Goal: Task Accomplishment & Management: Use online tool/utility

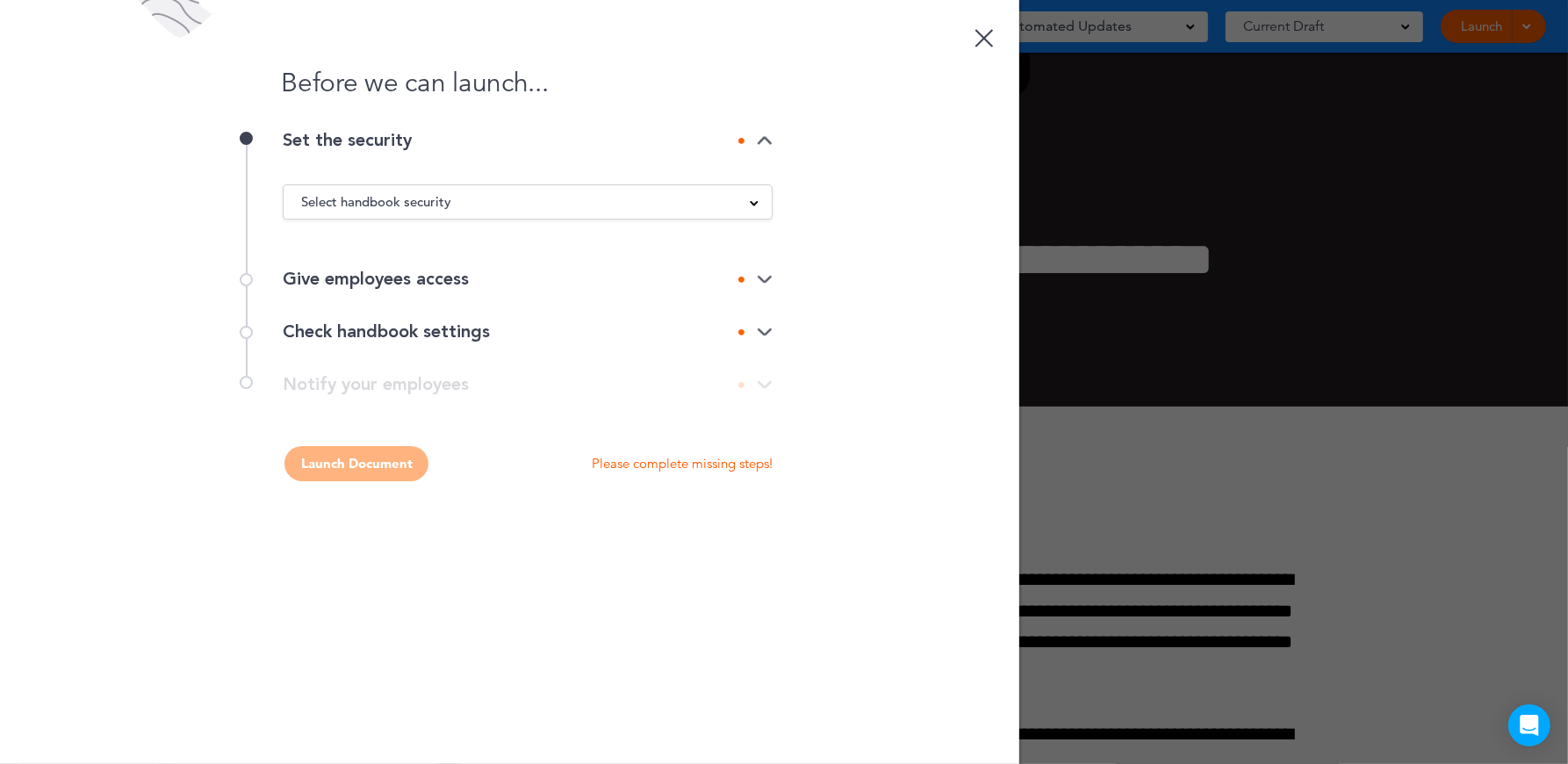
click at [748, 198] on div "Select handbook security" at bounding box center [528, 202] width 488 height 20
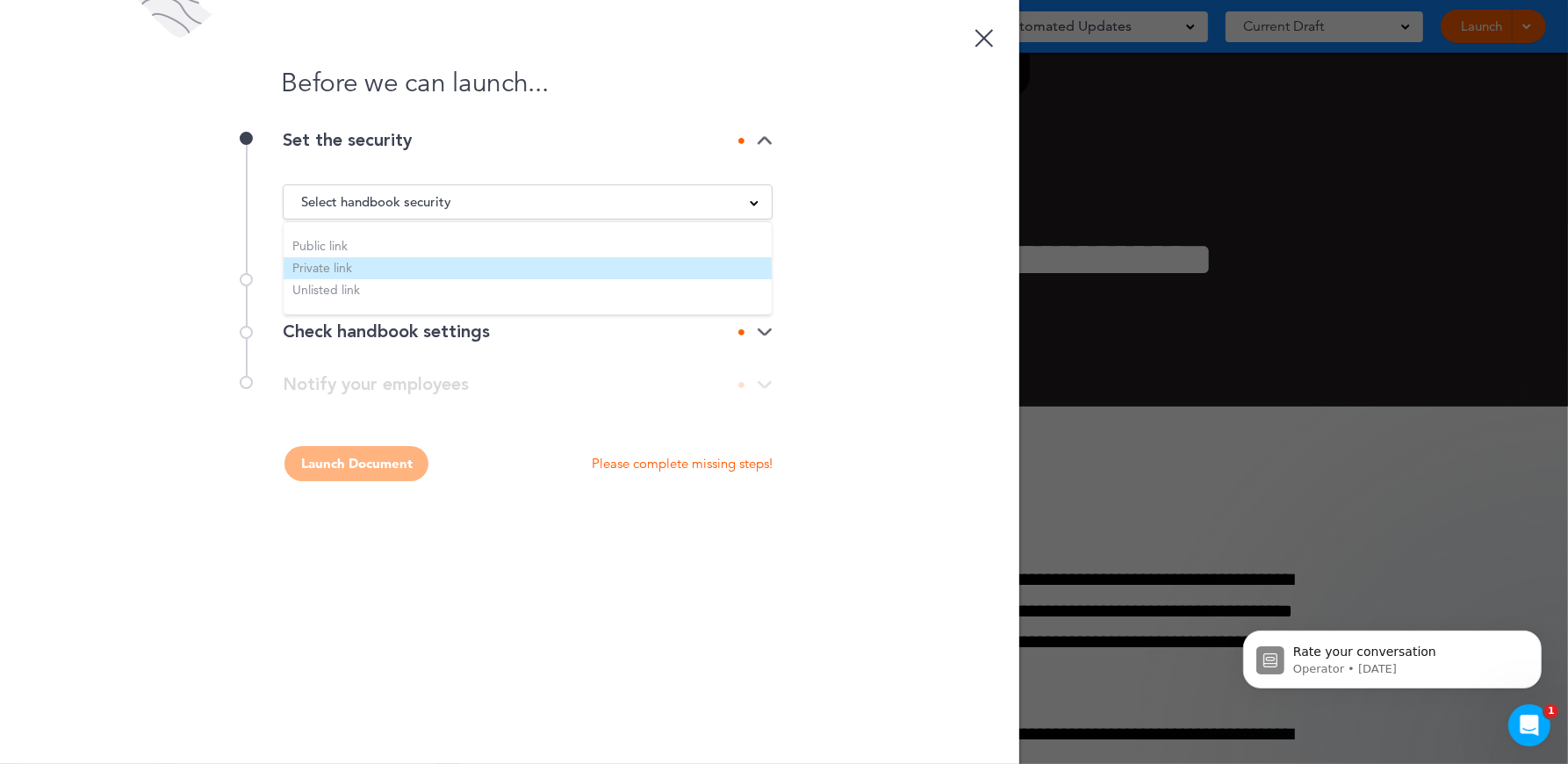
click at [640, 261] on li "Private link" at bounding box center [528, 268] width 488 height 21
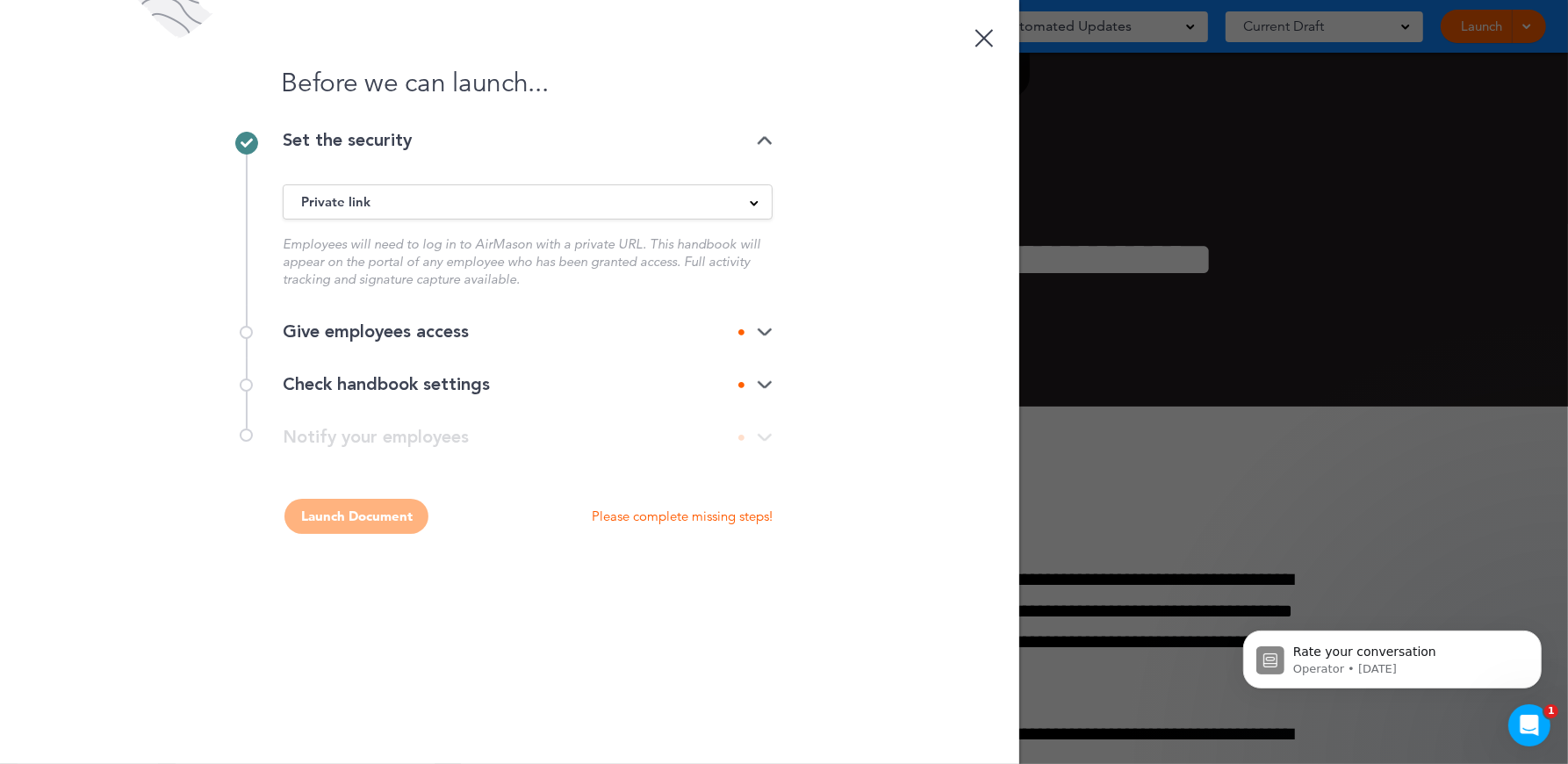
click at [654, 210] on div "Private link" at bounding box center [528, 202] width 488 height 20
click at [891, 228] on div "Before we can launch... Set the security Private link Public link Private link …" at bounding box center [509, 382] width 1020 height 764
click at [761, 316] on div "Give employees access" at bounding box center [528, 332] width 490 height 53
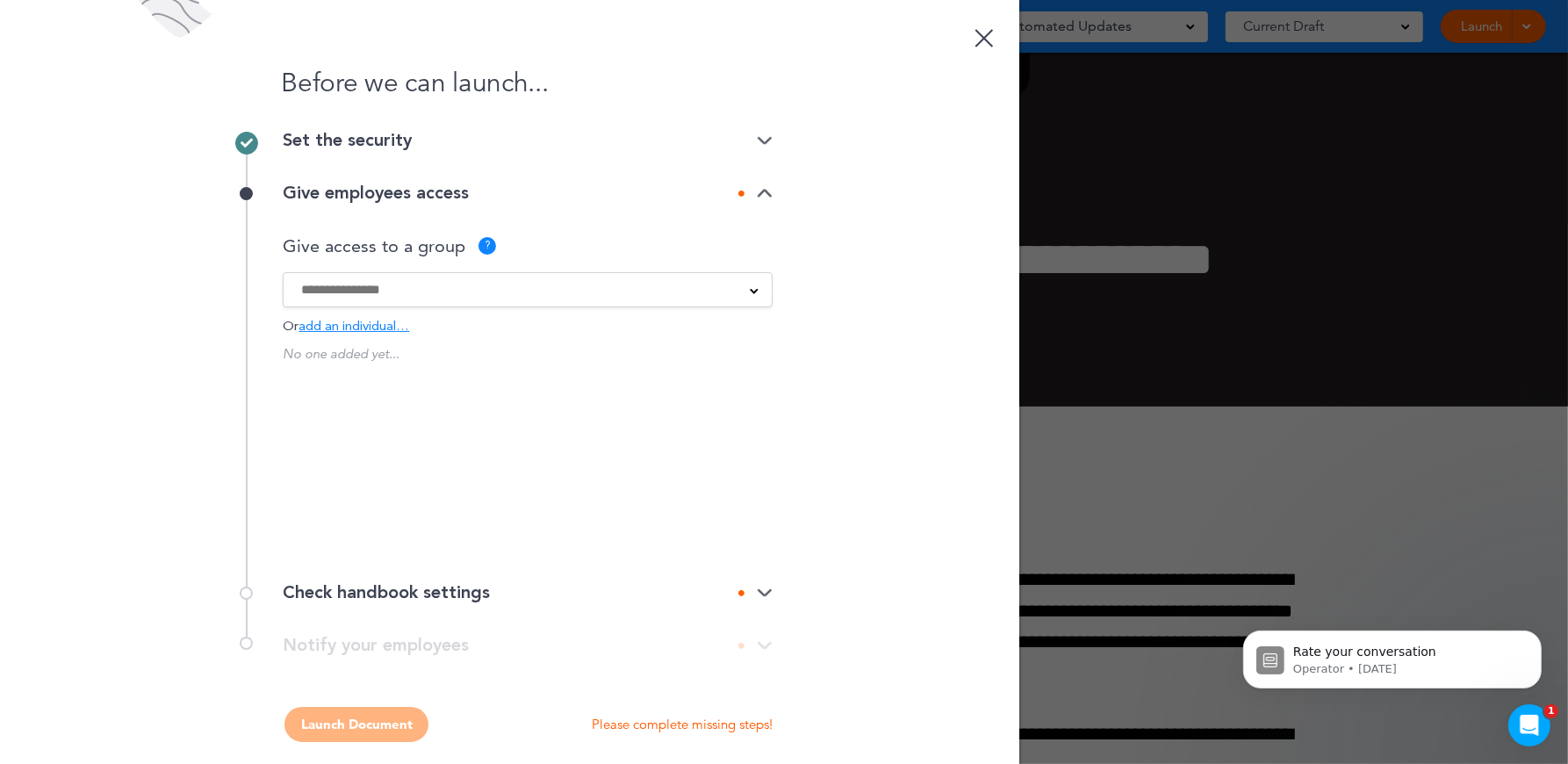
click at [591, 292] on input at bounding box center [516, 290] width 430 height 20
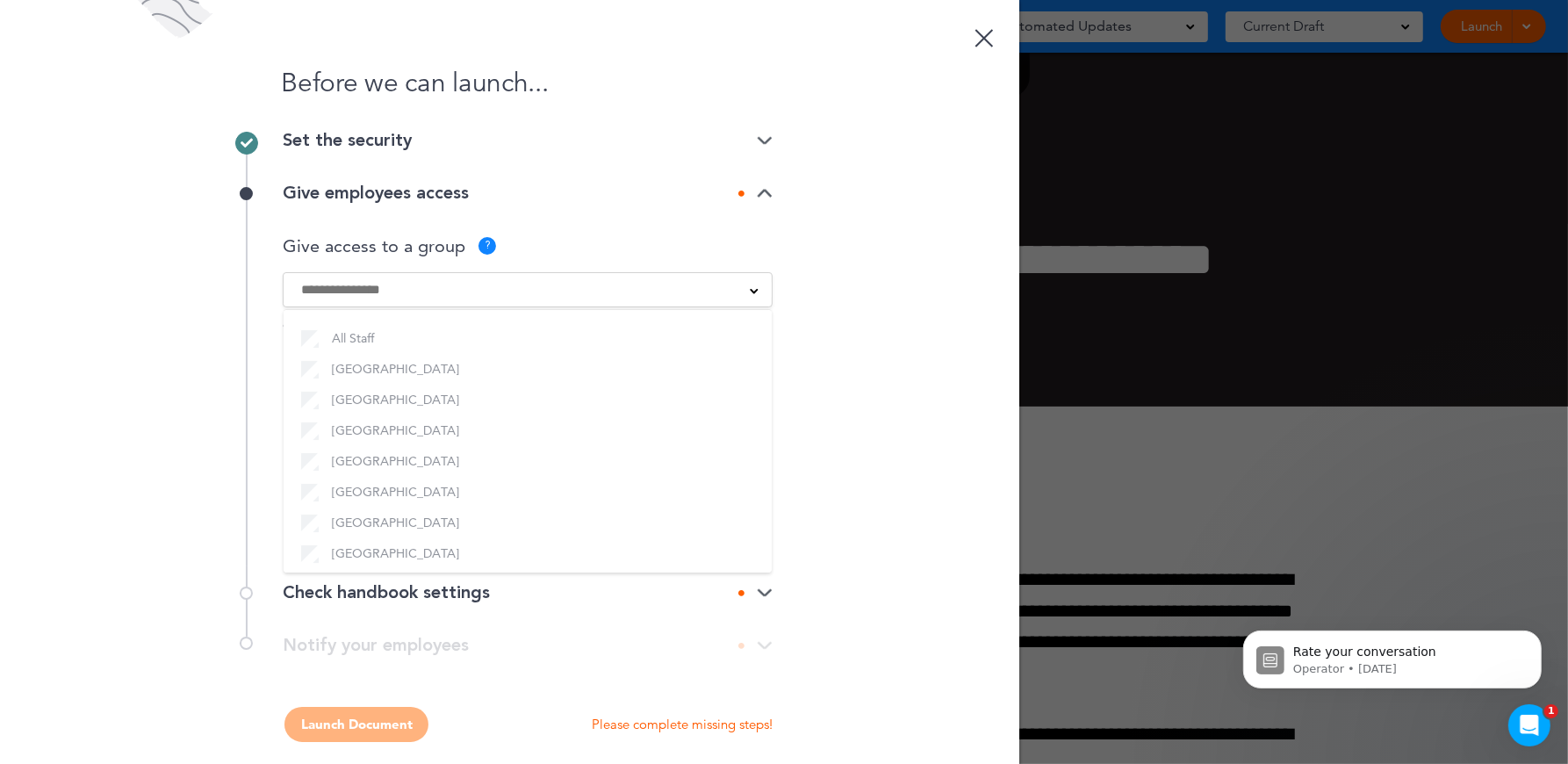
click at [504, 284] on input at bounding box center [516, 290] width 430 height 20
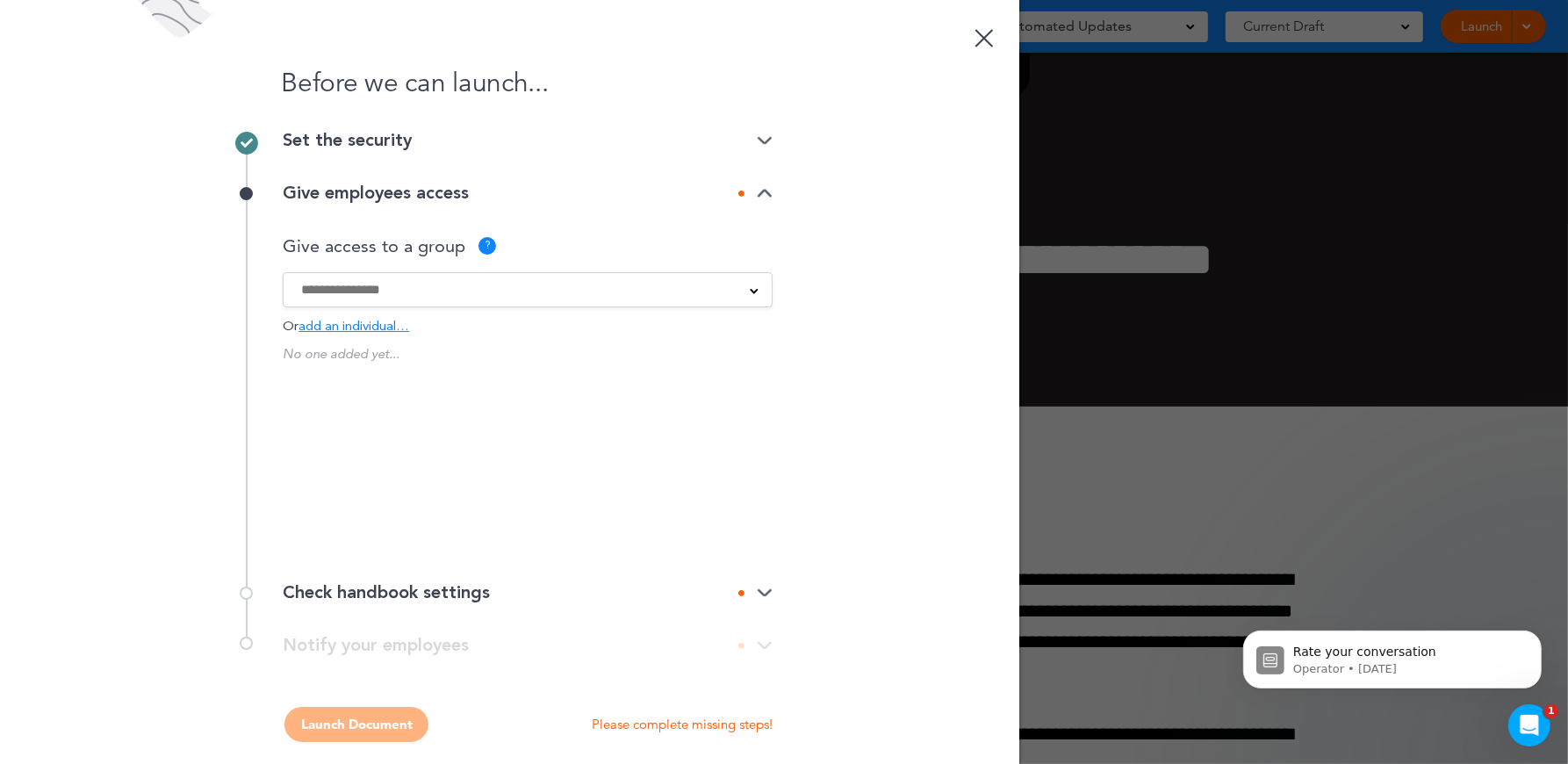
click at [504, 284] on input at bounding box center [516, 290] width 430 height 20
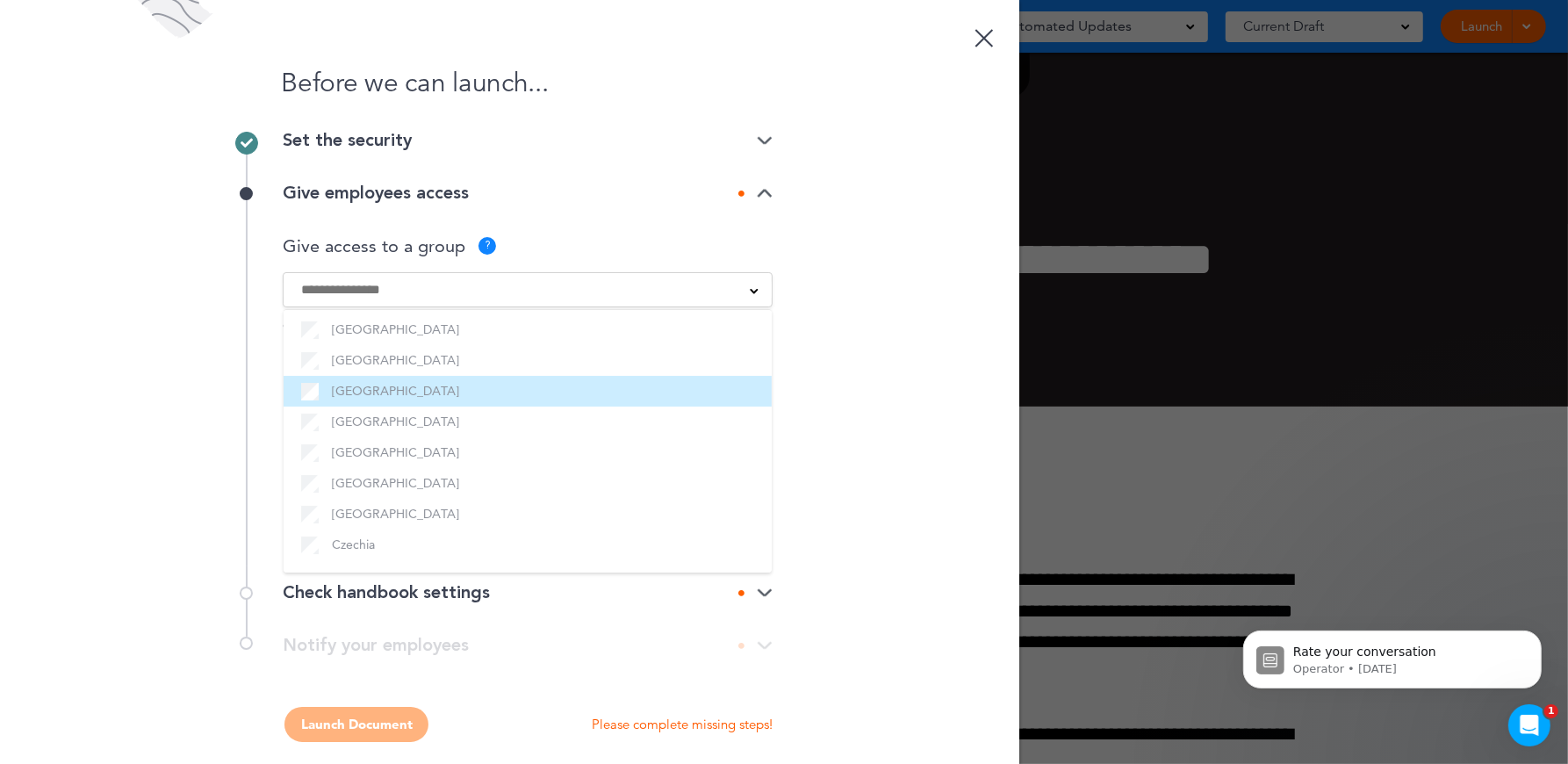
scroll to position [13, 0]
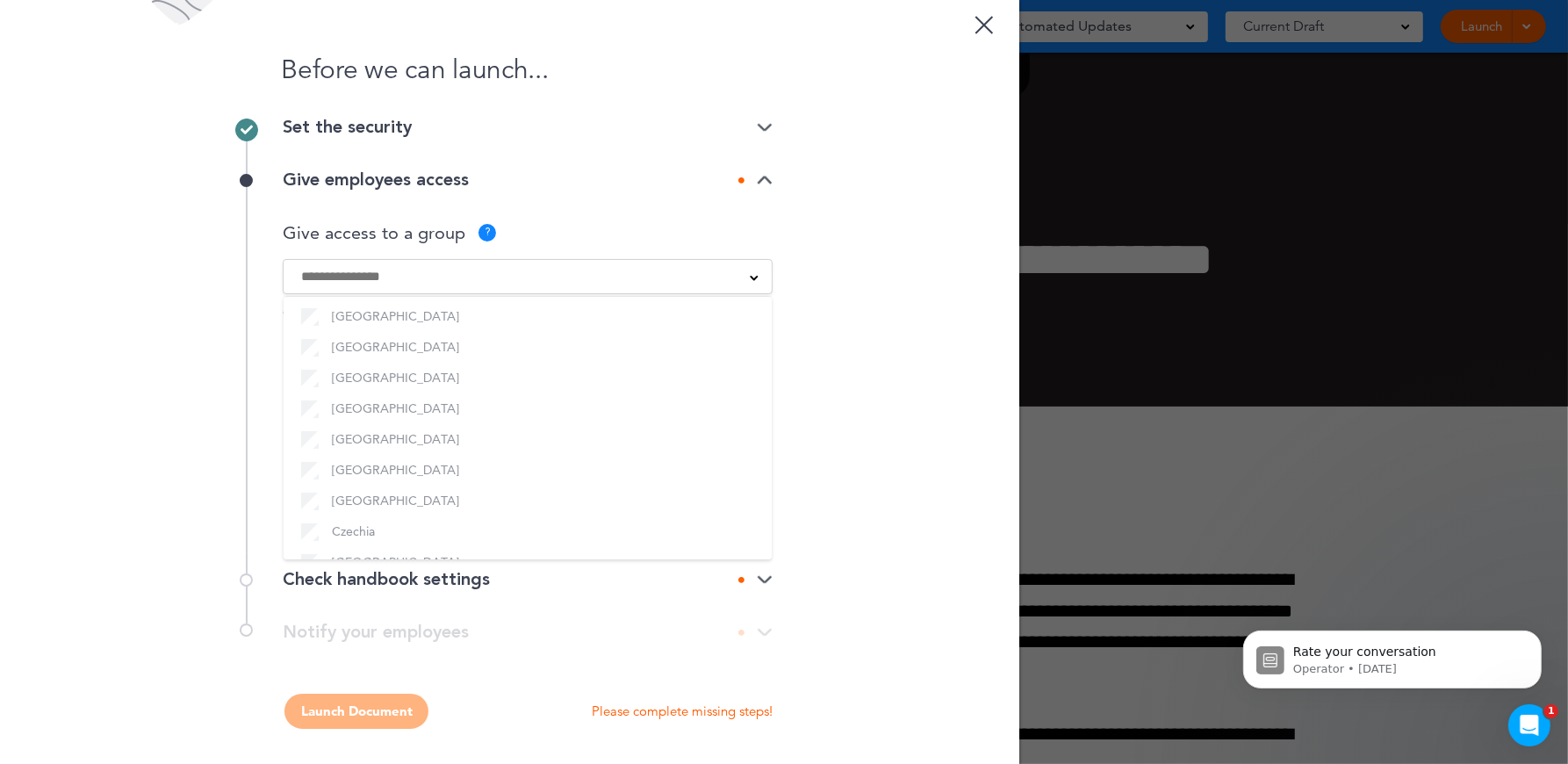
click at [358, 271] on input at bounding box center [516, 277] width 430 height 20
click at [364, 287] on div "All Staff [GEOGRAPHIC_DATA] [GEOGRAPHIC_DATA] [GEOGRAPHIC_DATA] [GEOGRAPHIC_DAT…" at bounding box center [528, 276] width 490 height 35
click at [364, 272] on input at bounding box center [516, 277] width 430 height 20
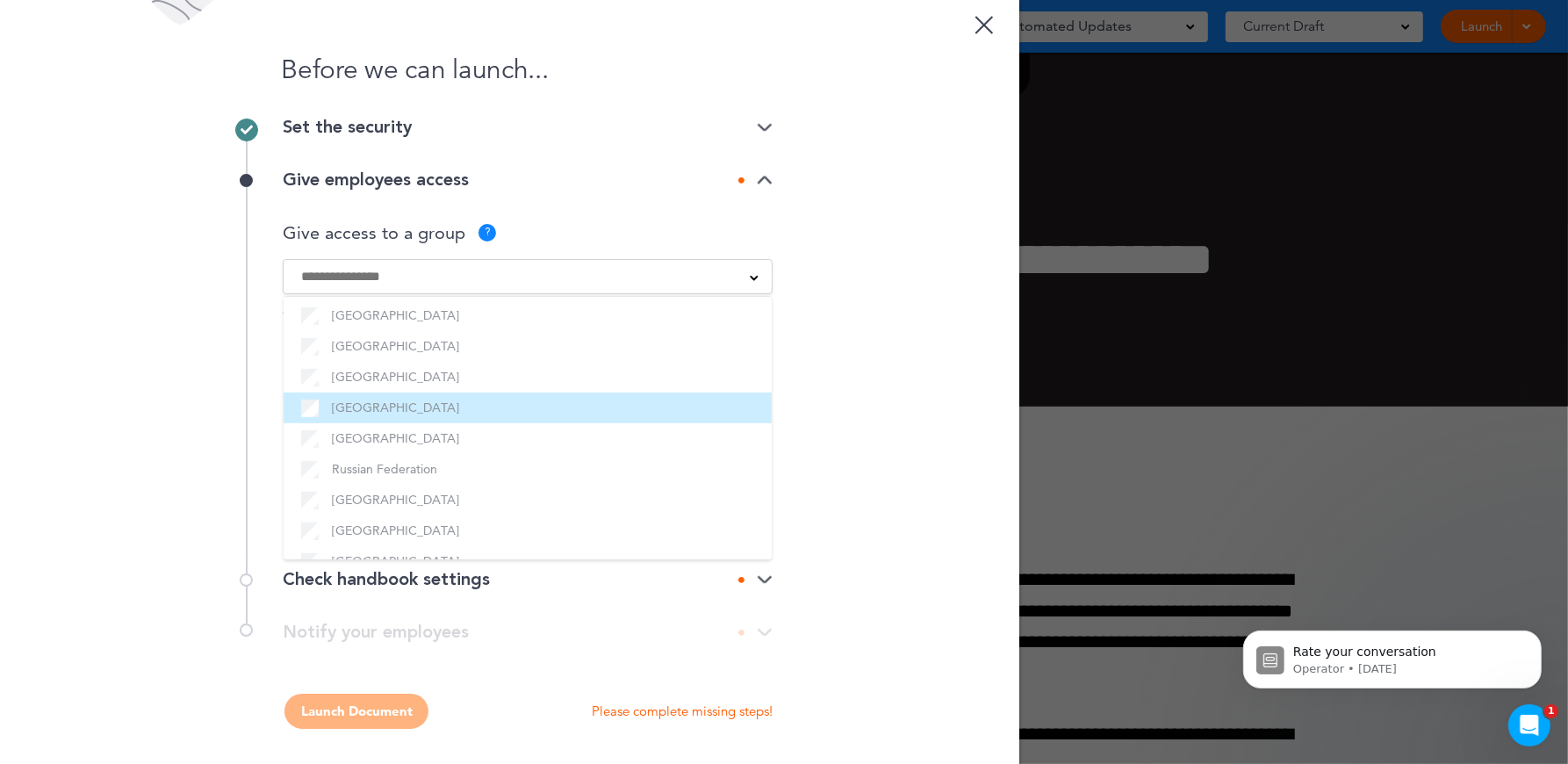
click at [386, 414] on label "[GEOGRAPHIC_DATA]" at bounding box center [528, 408] width 453 height 21
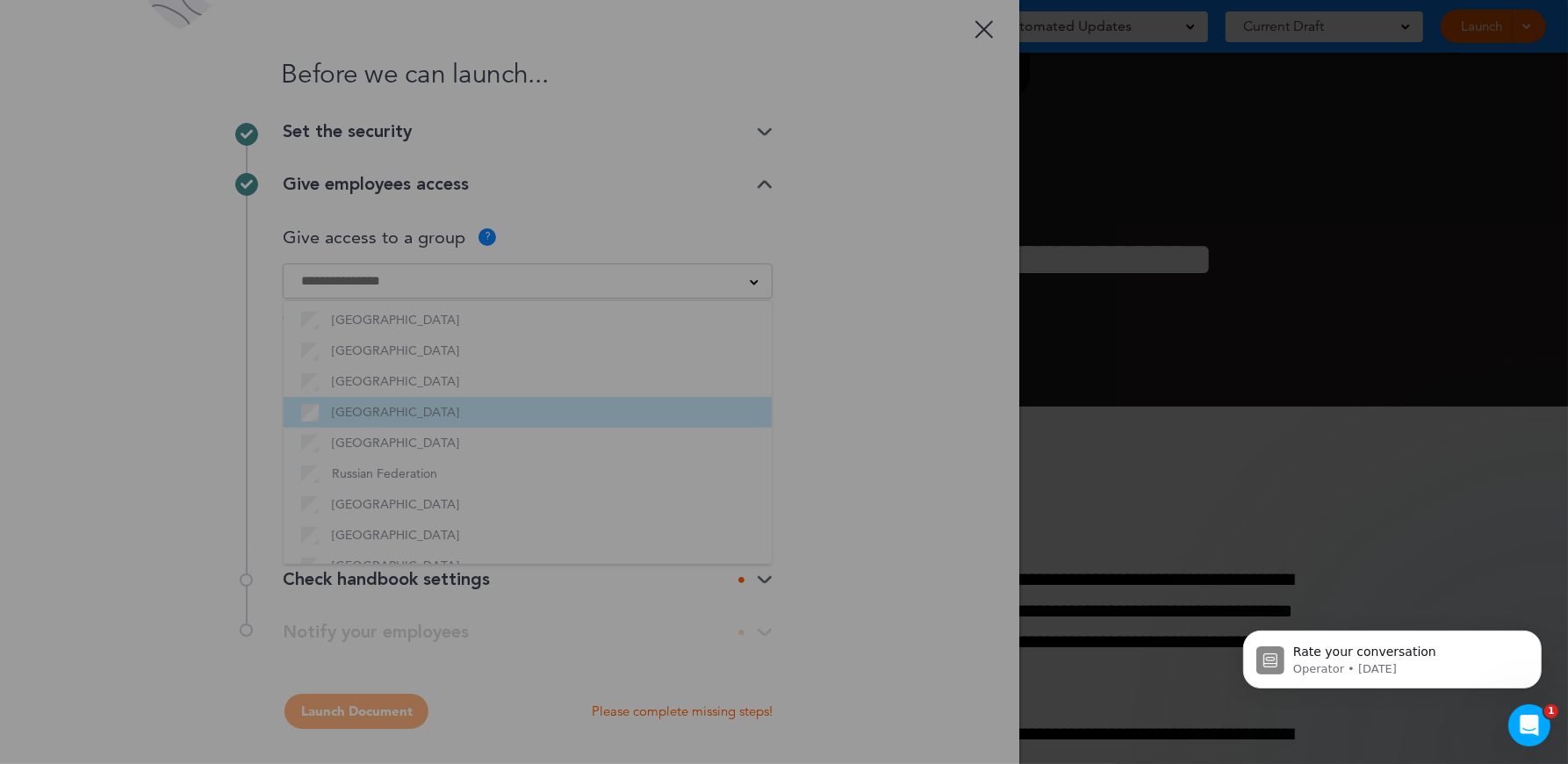
scroll to position [9, 0]
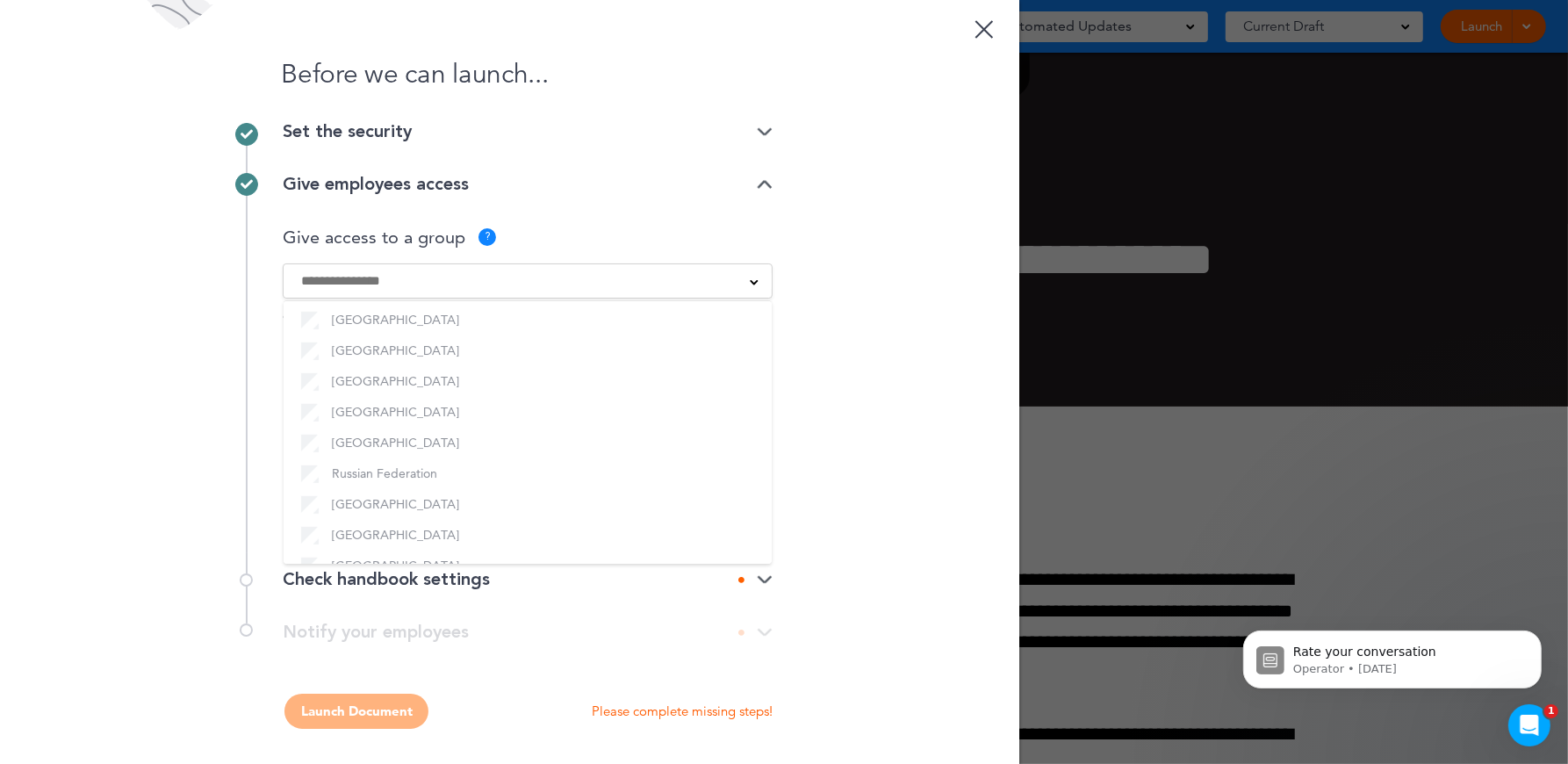
click at [758, 583] on img at bounding box center [765, 581] width 16 height 12
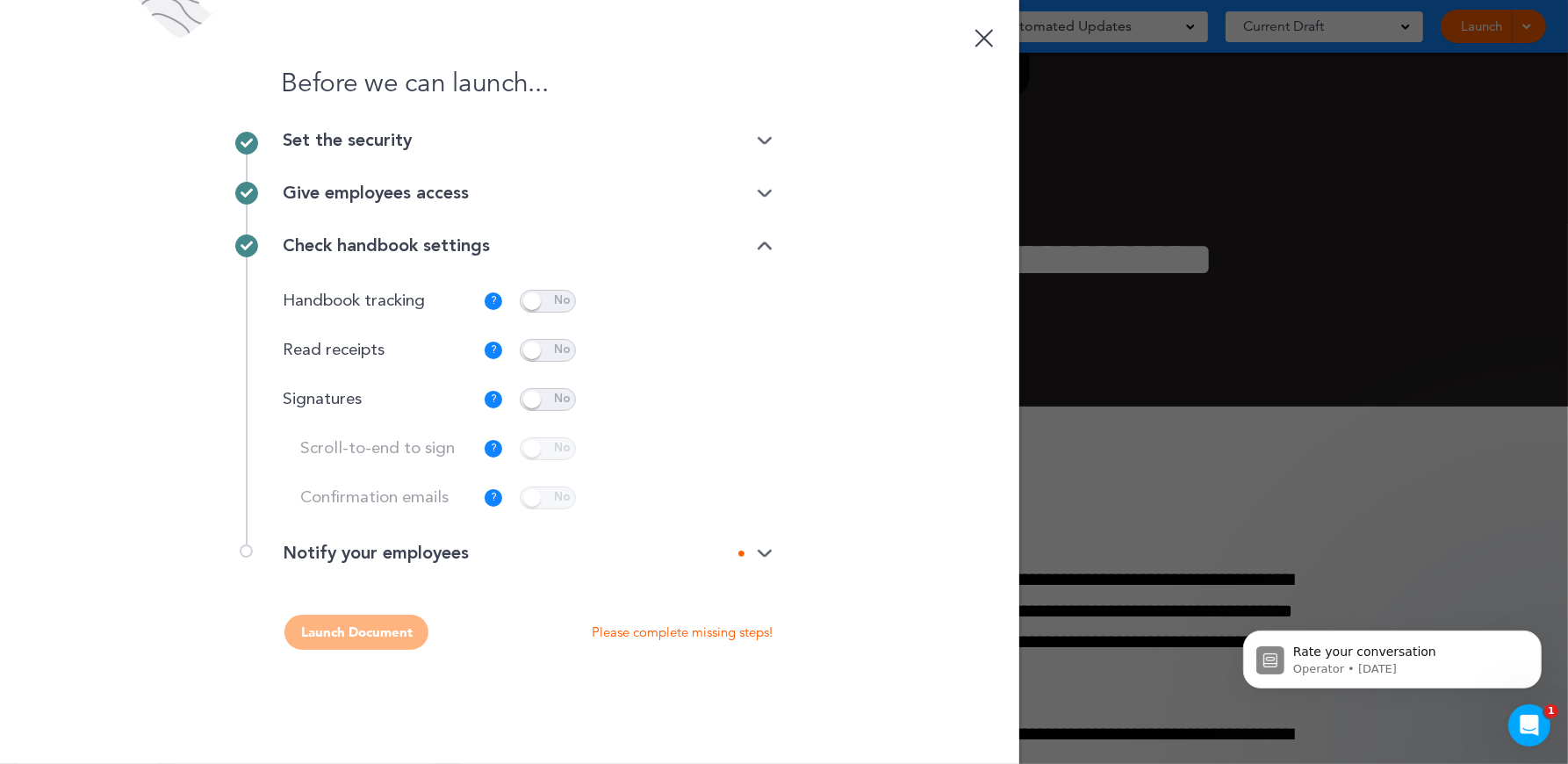
click at [553, 297] on span at bounding box center [548, 301] width 57 height 22
click at [767, 557] on img at bounding box center [765, 554] width 16 height 12
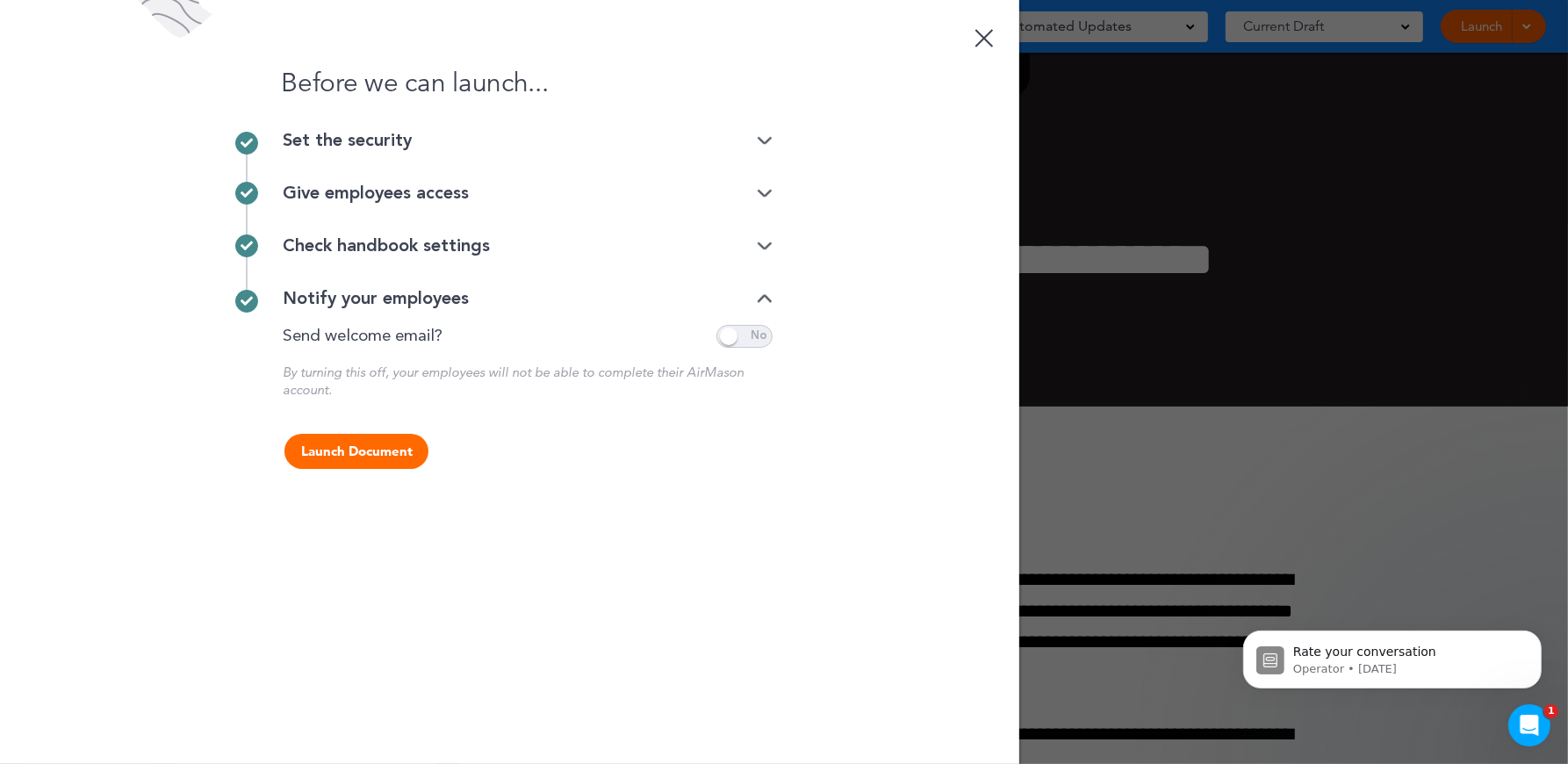
click at [374, 461] on button "Launch Document" at bounding box center [357, 452] width 144 height 35
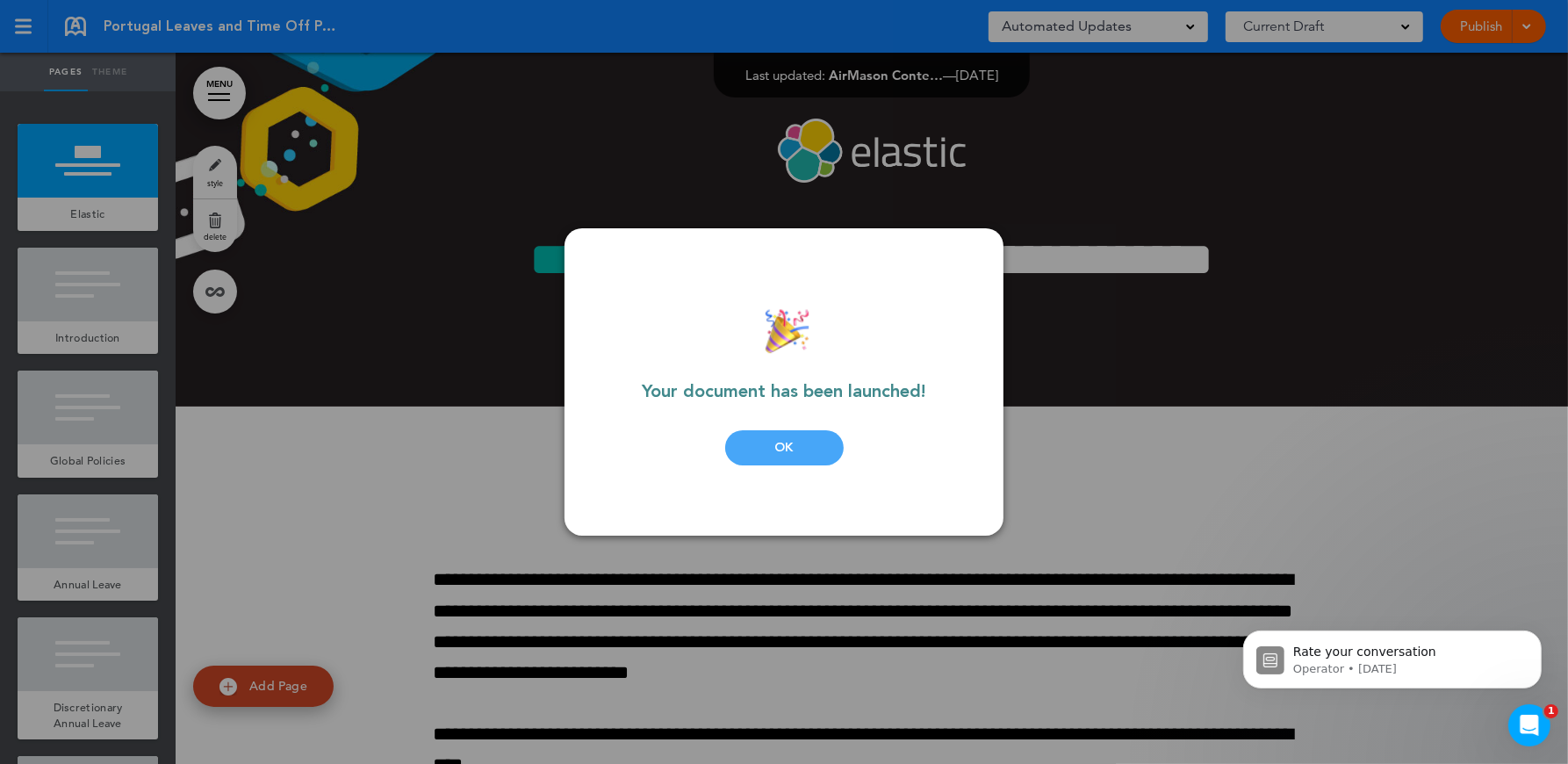
click at [781, 452] on div "OK" at bounding box center [784, 448] width 118 height 35
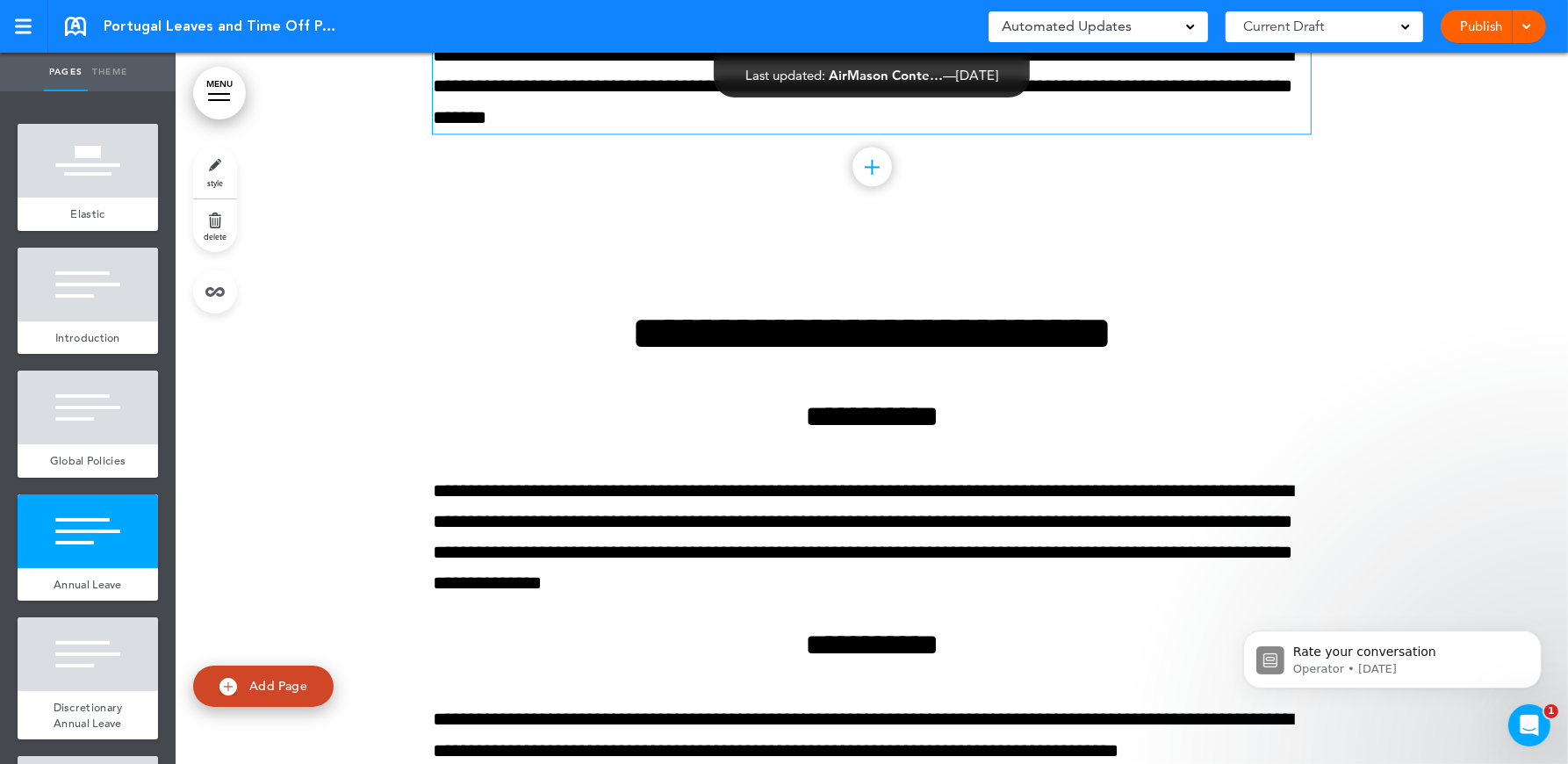
scroll to position [3458, 0]
